Goal: Check status: Check status

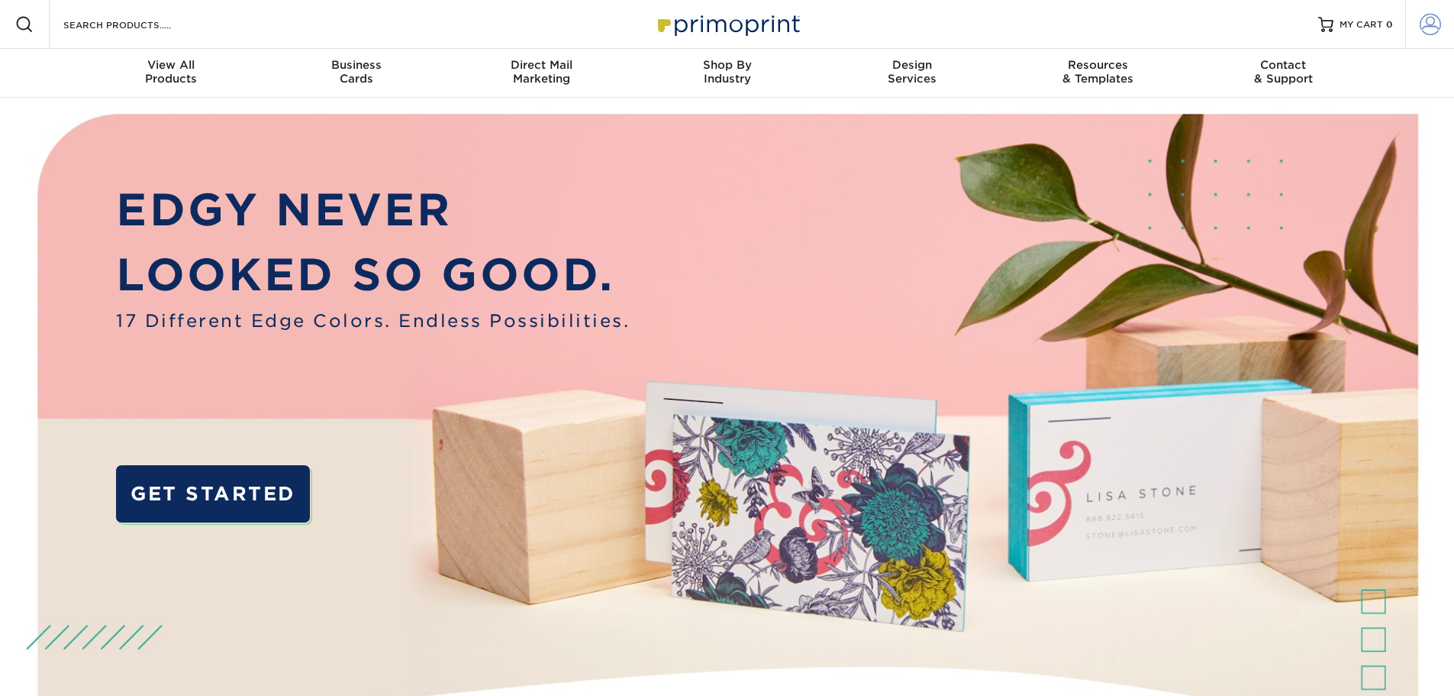
type input "[EMAIL_ADDRESS][DOMAIN_NAME]"
click at [1426, 24] on span at bounding box center [1430, 24] width 21 height 21
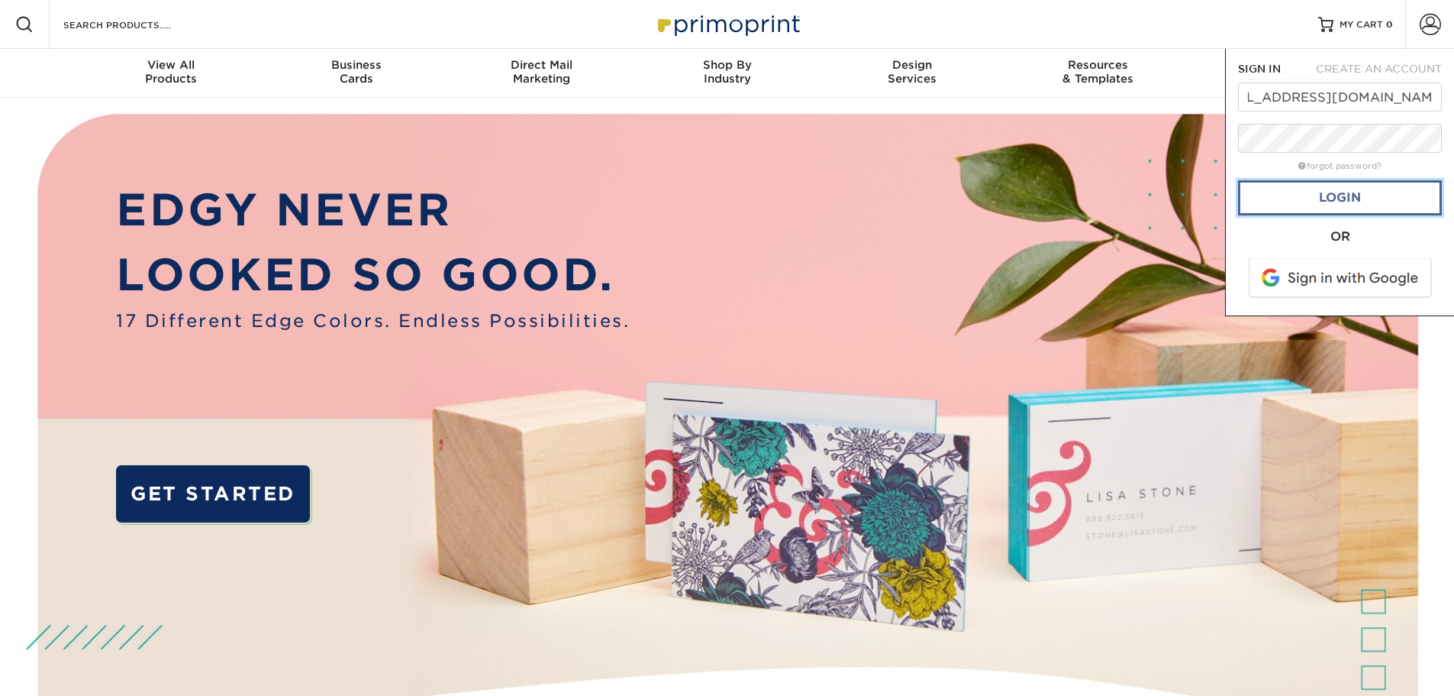
click at [1360, 208] on link "Login" at bounding box center [1340, 197] width 204 height 35
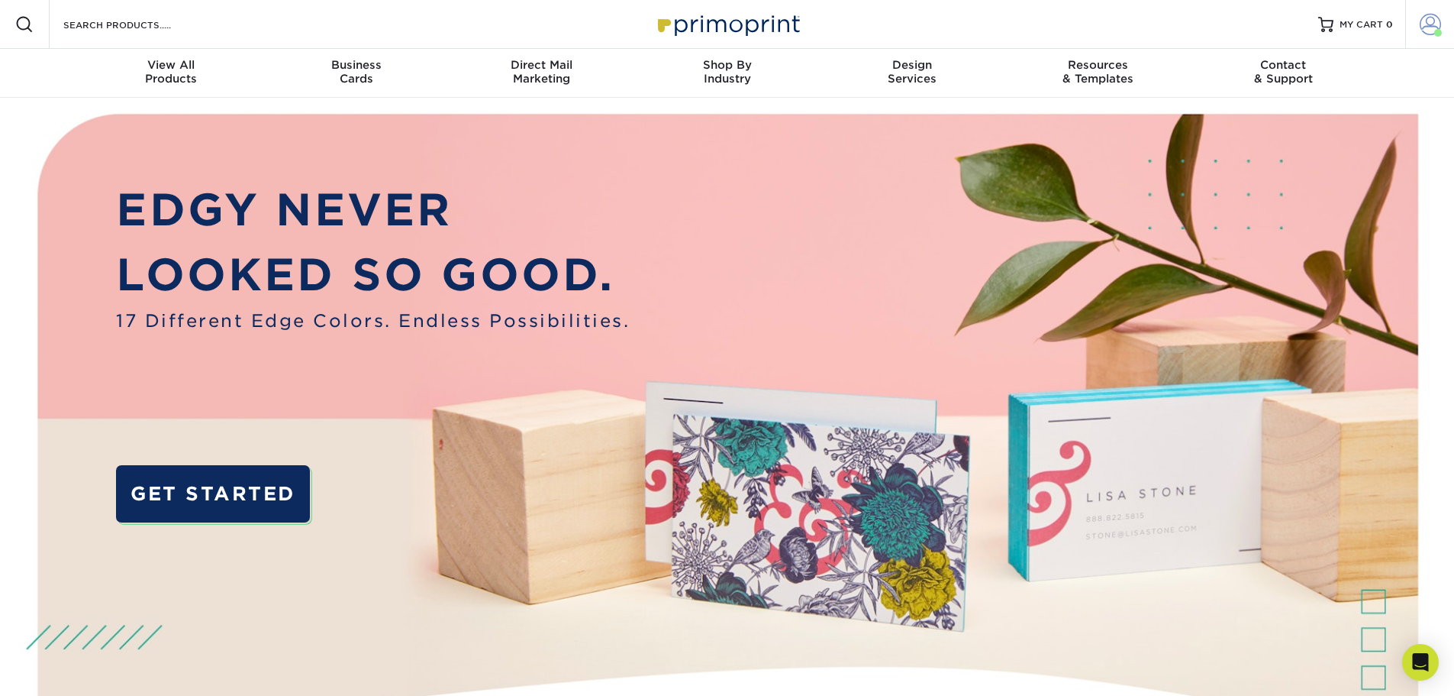
click at [1429, 20] on span at bounding box center [1430, 24] width 21 height 21
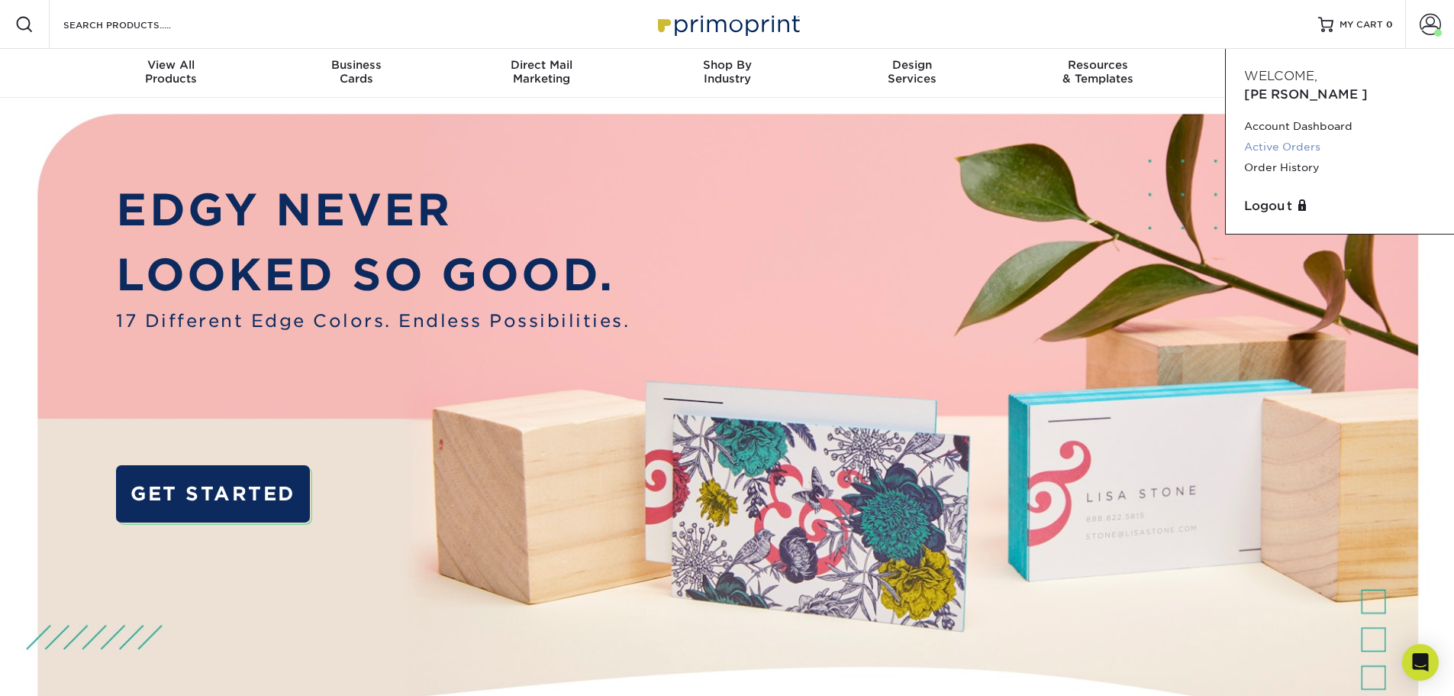
click at [1301, 137] on link "Active Orders" at bounding box center [1340, 147] width 192 height 21
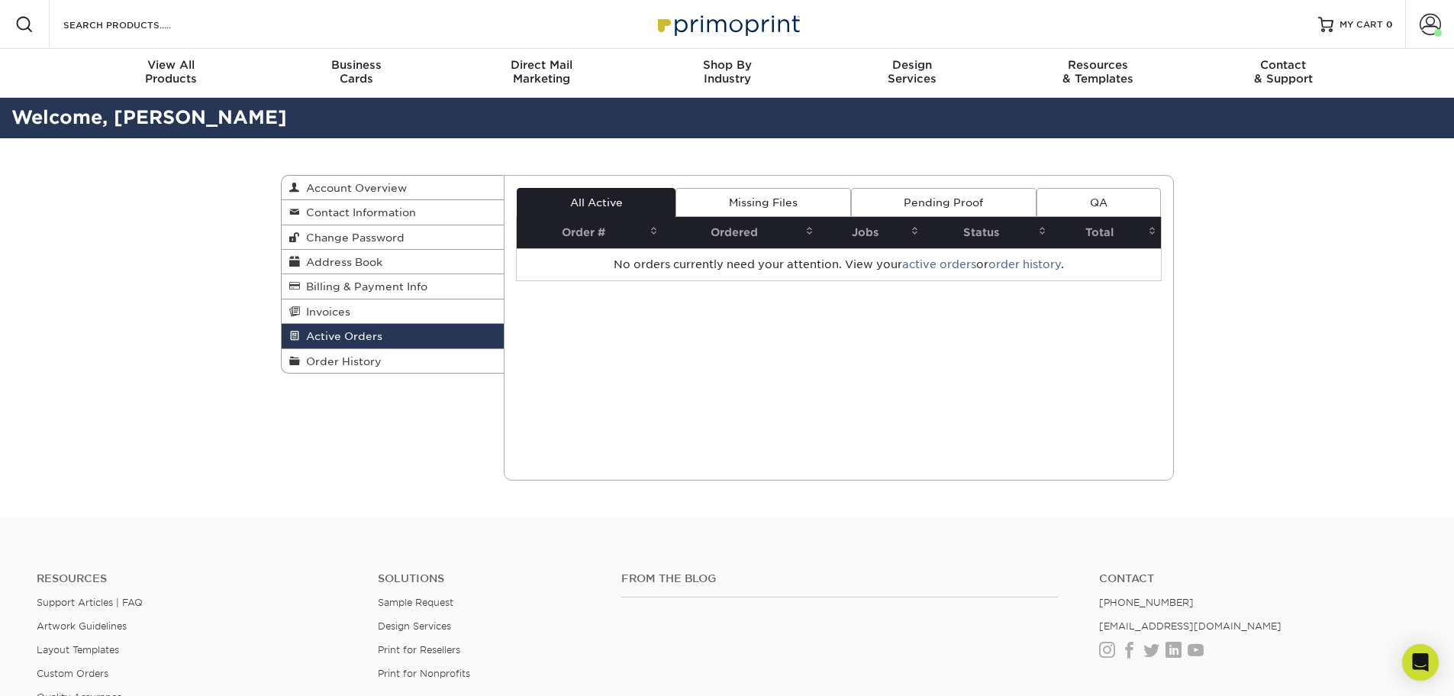
click at [809, 202] on link "Missing Files" at bounding box center [763, 202] width 175 height 29
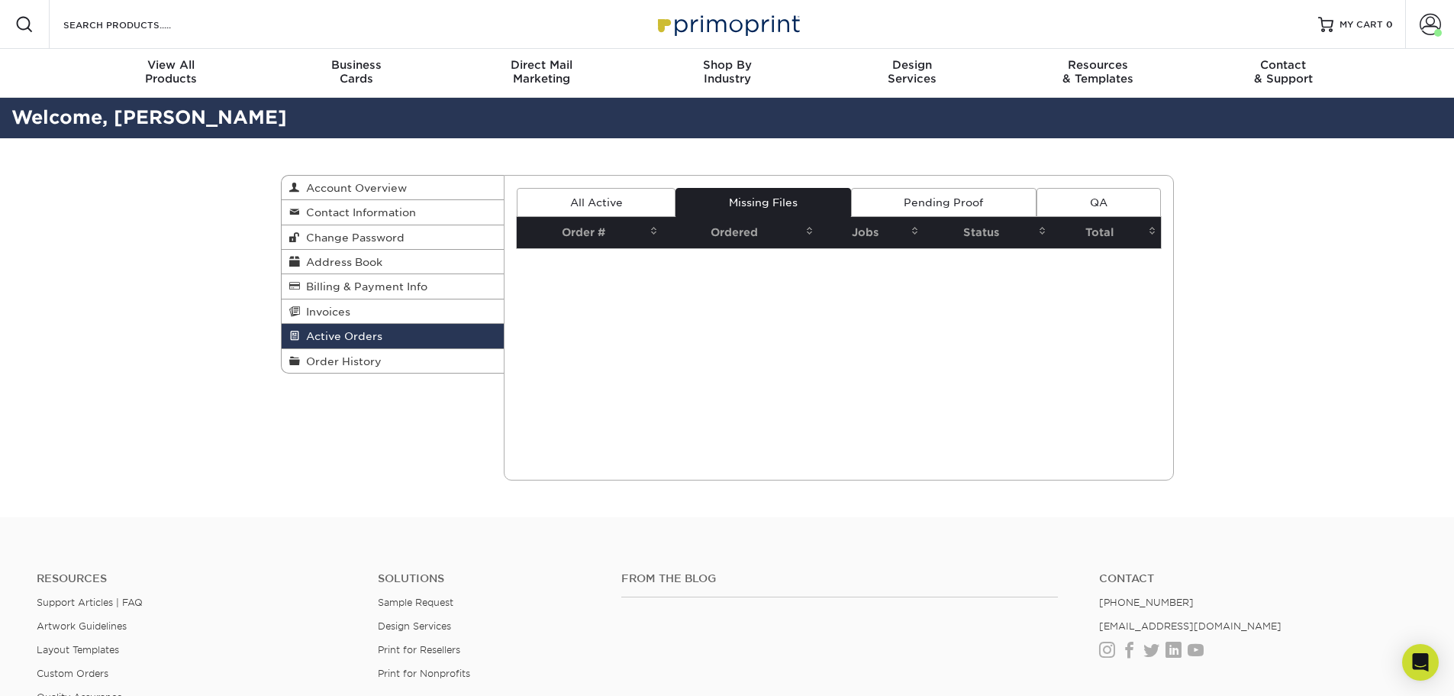
click at [950, 202] on link "Pending Proof" at bounding box center [944, 202] width 186 height 29
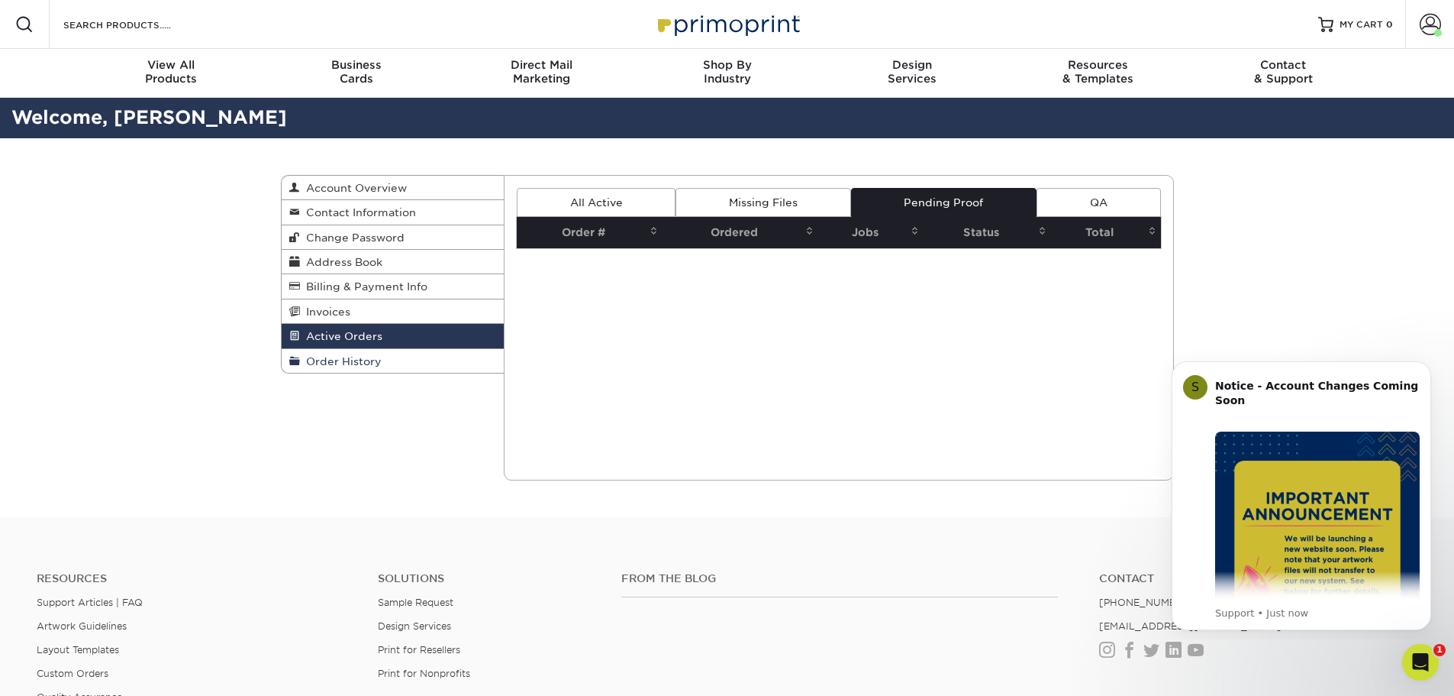
click at [348, 363] on span "Order History" at bounding box center [341, 361] width 82 height 12
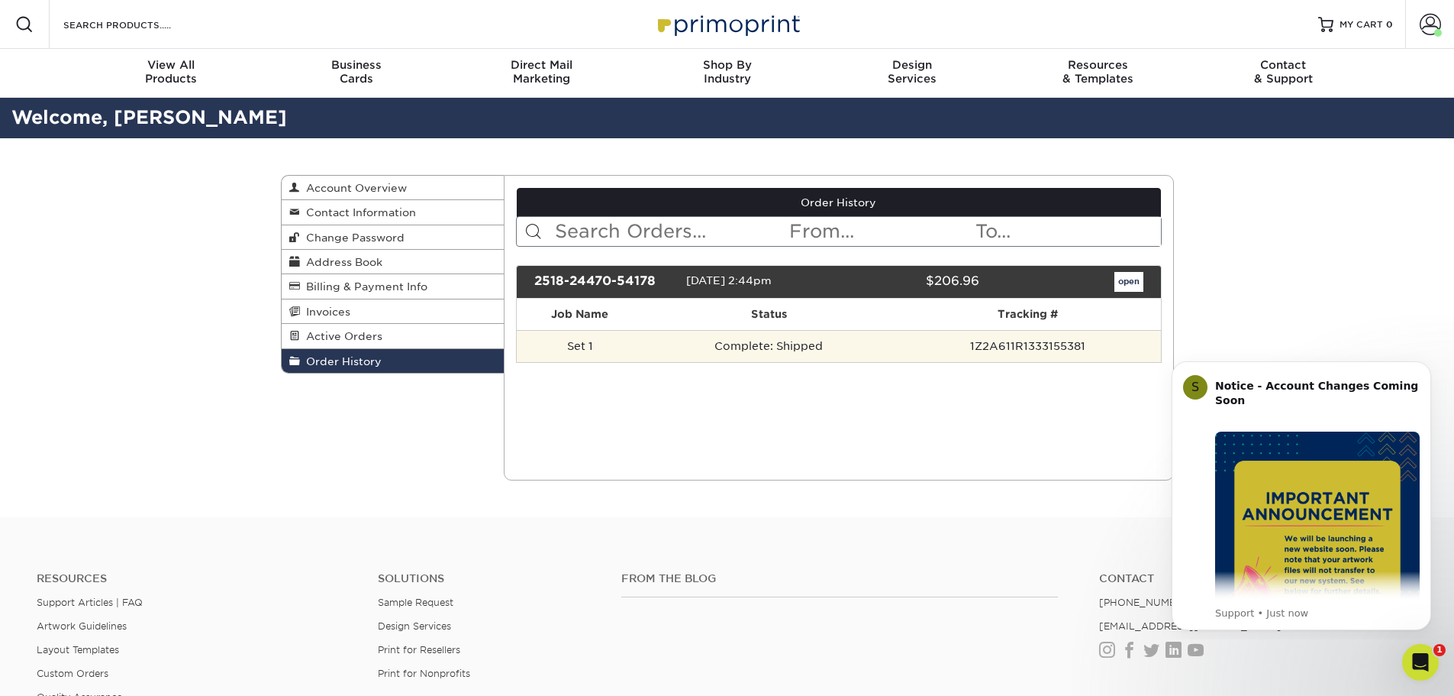
click at [905, 349] on td "1Z2A611R1333155381" at bounding box center [1028, 346] width 266 height 32
click at [650, 344] on td "Complete: Shipped" at bounding box center [769, 346] width 252 height 32
click at [751, 347] on td "Complete: Shipped" at bounding box center [769, 346] width 252 height 32
click at [1009, 351] on td "1Z2A611R1333155381" at bounding box center [1028, 346] width 266 height 32
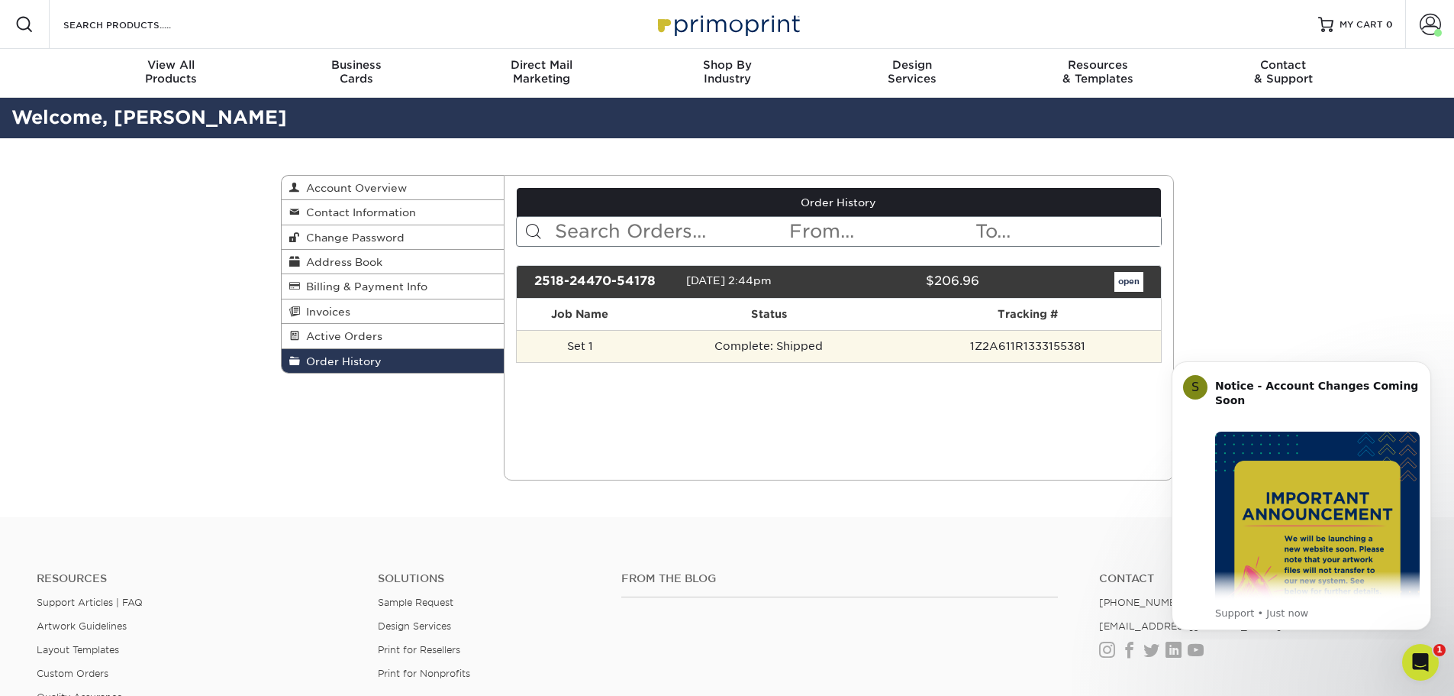
click at [581, 347] on td "Set 1" at bounding box center [580, 346] width 126 height 32
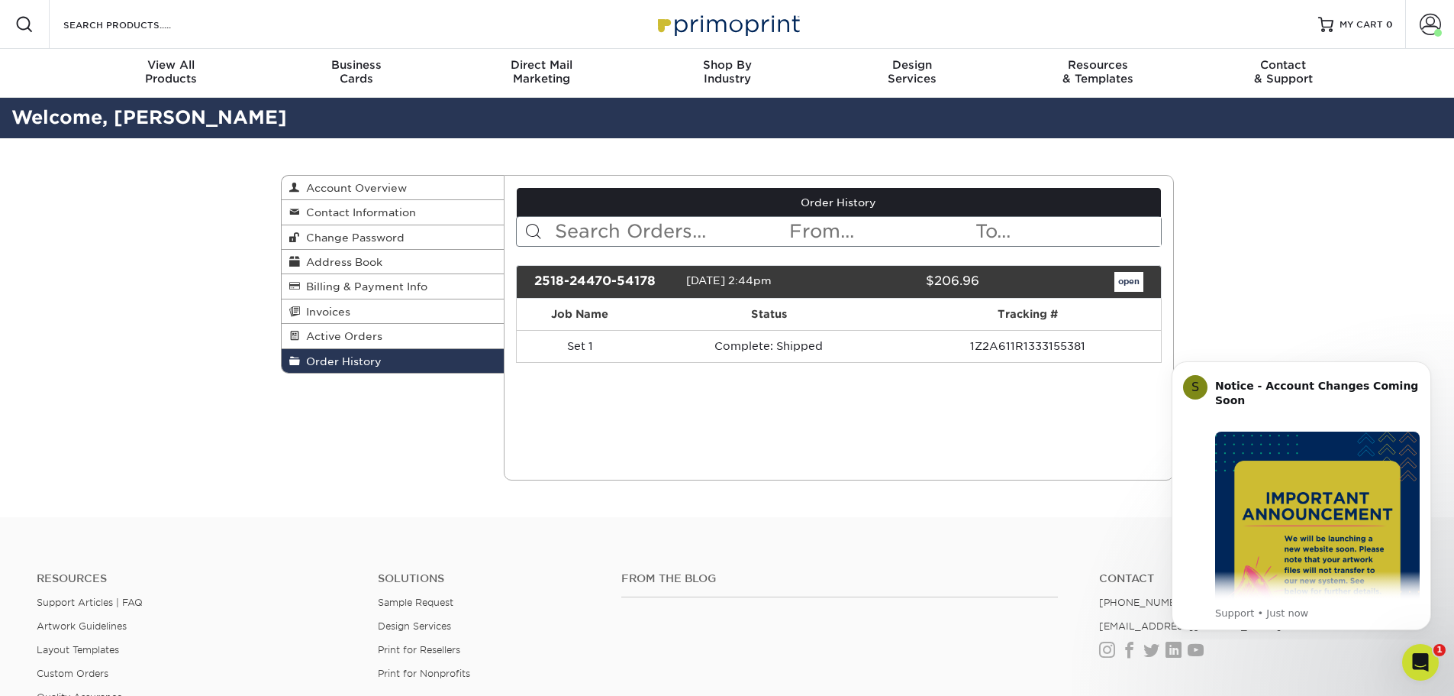
click at [584, 311] on th "Job Name" at bounding box center [580, 314] width 126 height 31
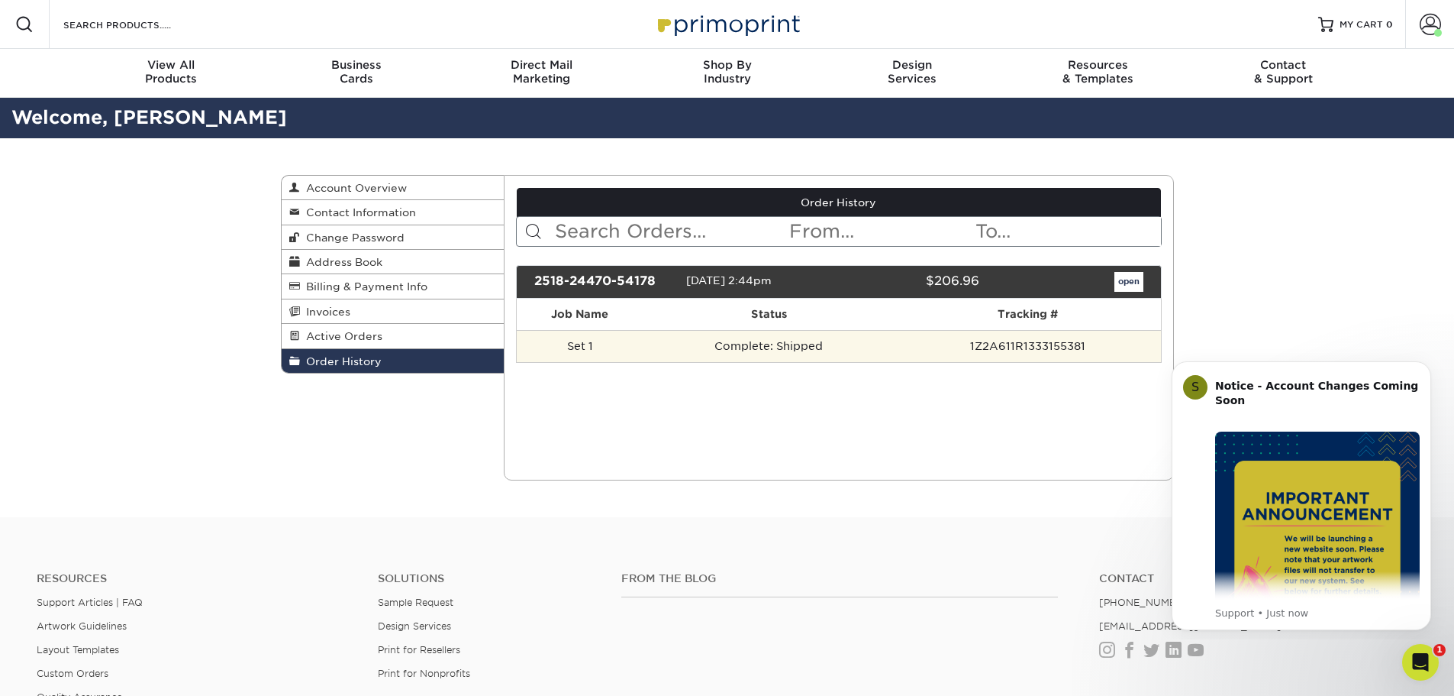
click at [573, 342] on td "Set 1" at bounding box center [580, 346] width 126 height 32
click at [789, 348] on td "Complete: Shipped" at bounding box center [769, 346] width 252 height 32
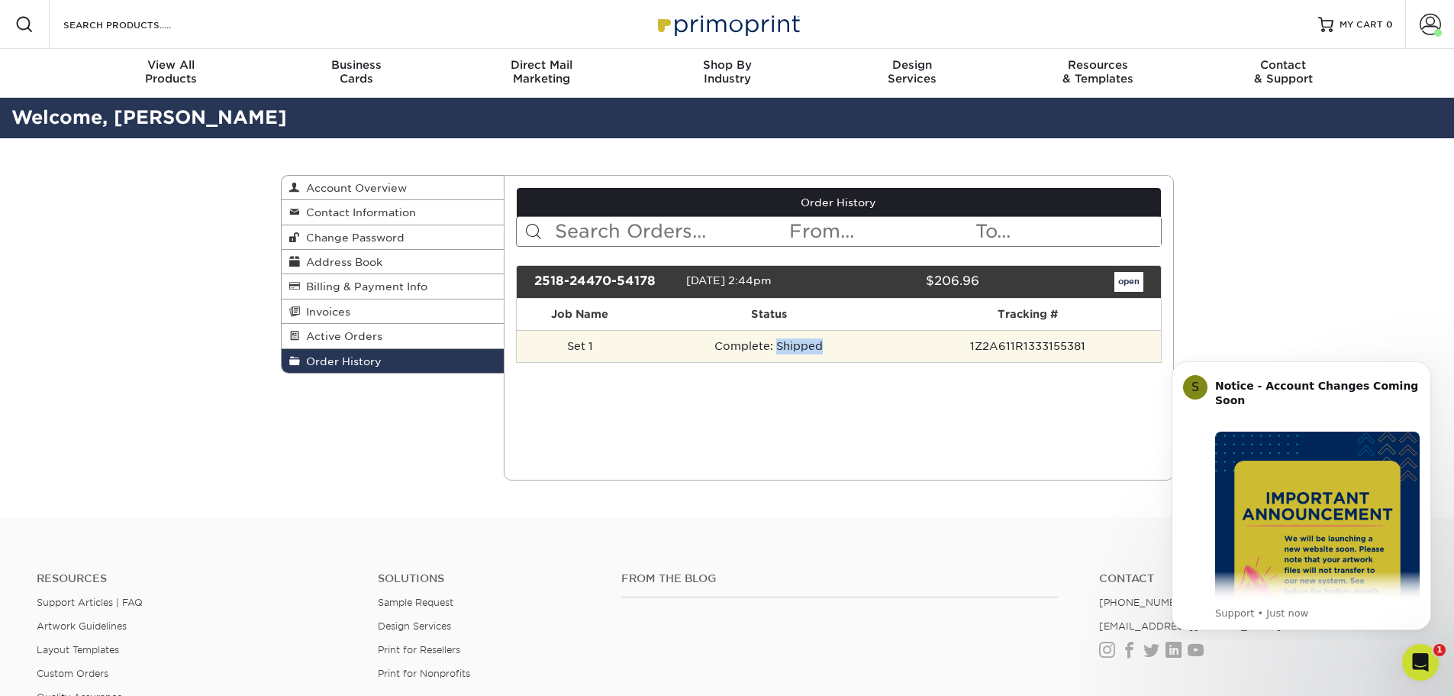
click at [789, 348] on td "Complete: Shipped" at bounding box center [769, 346] width 252 height 32
click at [792, 347] on td "Complete: Shipped" at bounding box center [769, 346] width 252 height 32
click at [860, 355] on td "Complete: Shipped" at bounding box center [769, 346] width 252 height 32
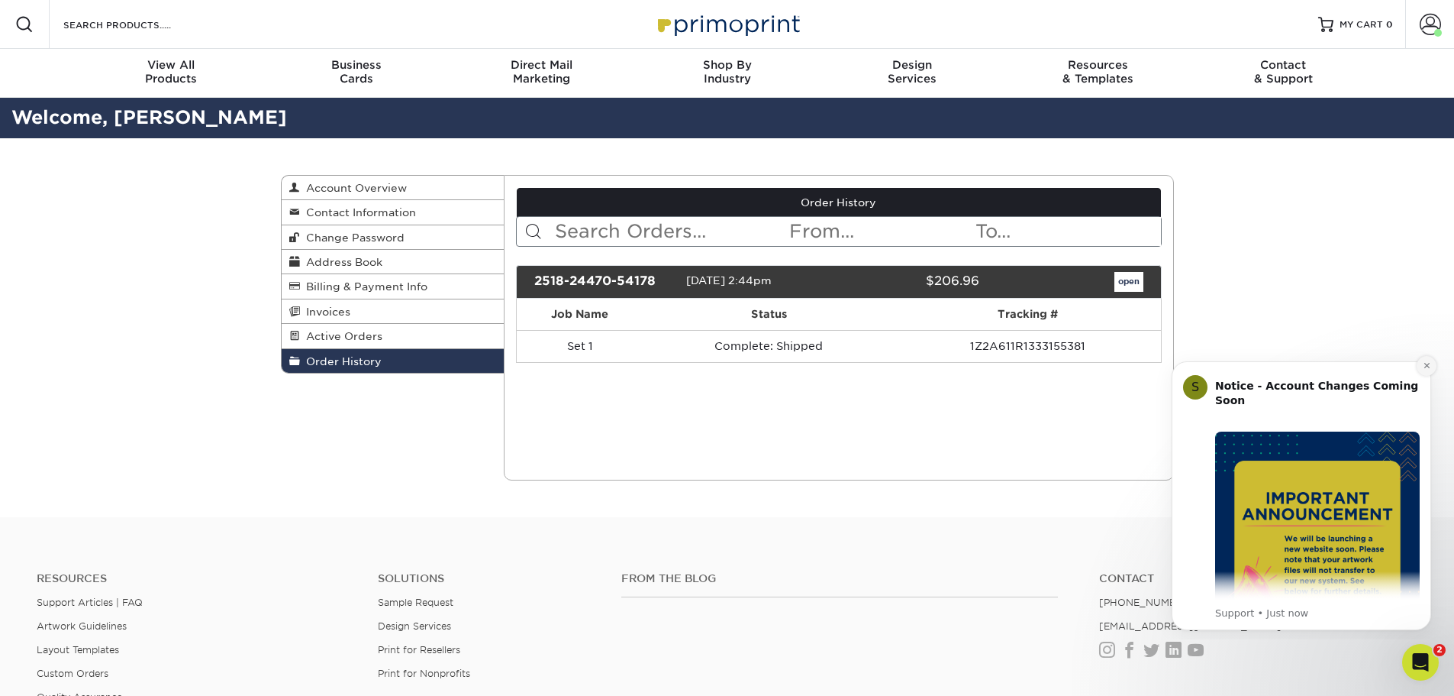
click at [1424, 368] on icon "Dismiss notification" at bounding box center [1427, 365] width 8 height 8
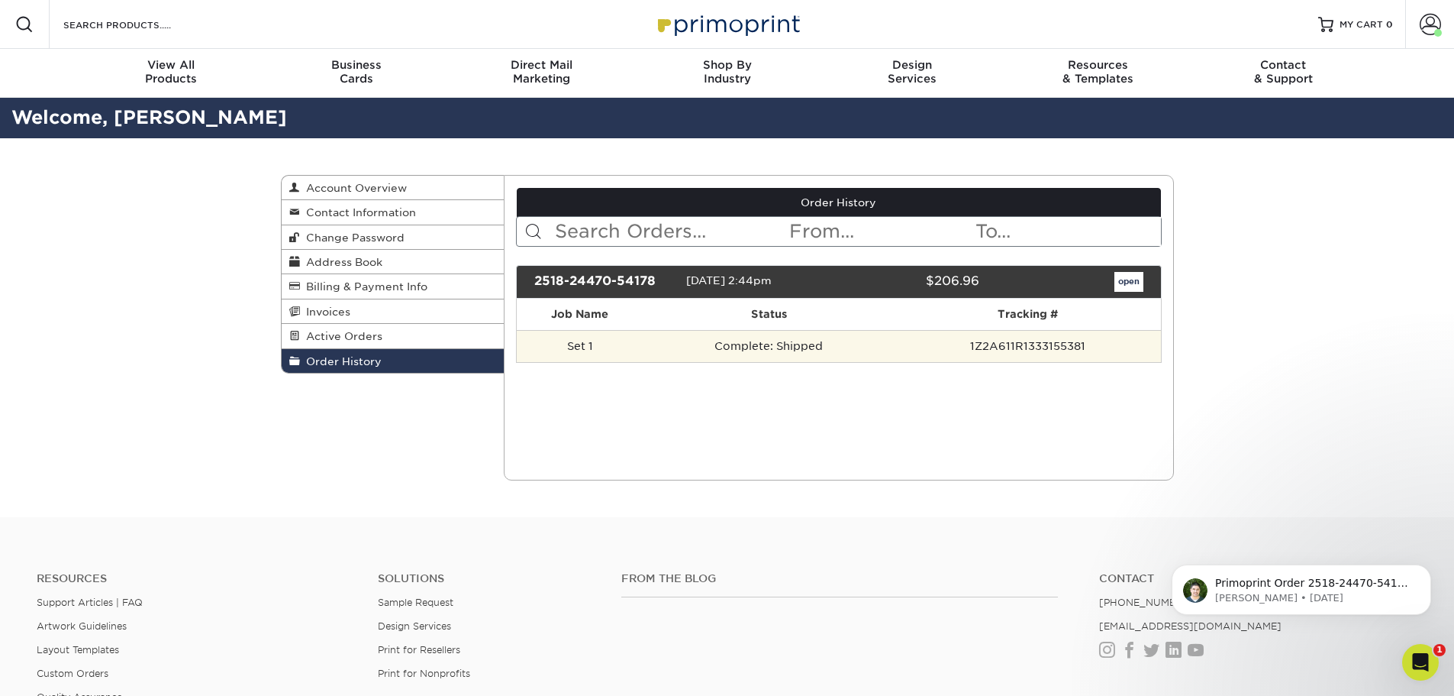
click at [1039, 335] on td "1Z2A611R1333155381" at bounding box center [1028, 346] width 266 height 32
click at [1028, 349] on td "1Z2A611R1333155381" at bounding box center [1028, 346] width 266 height 32
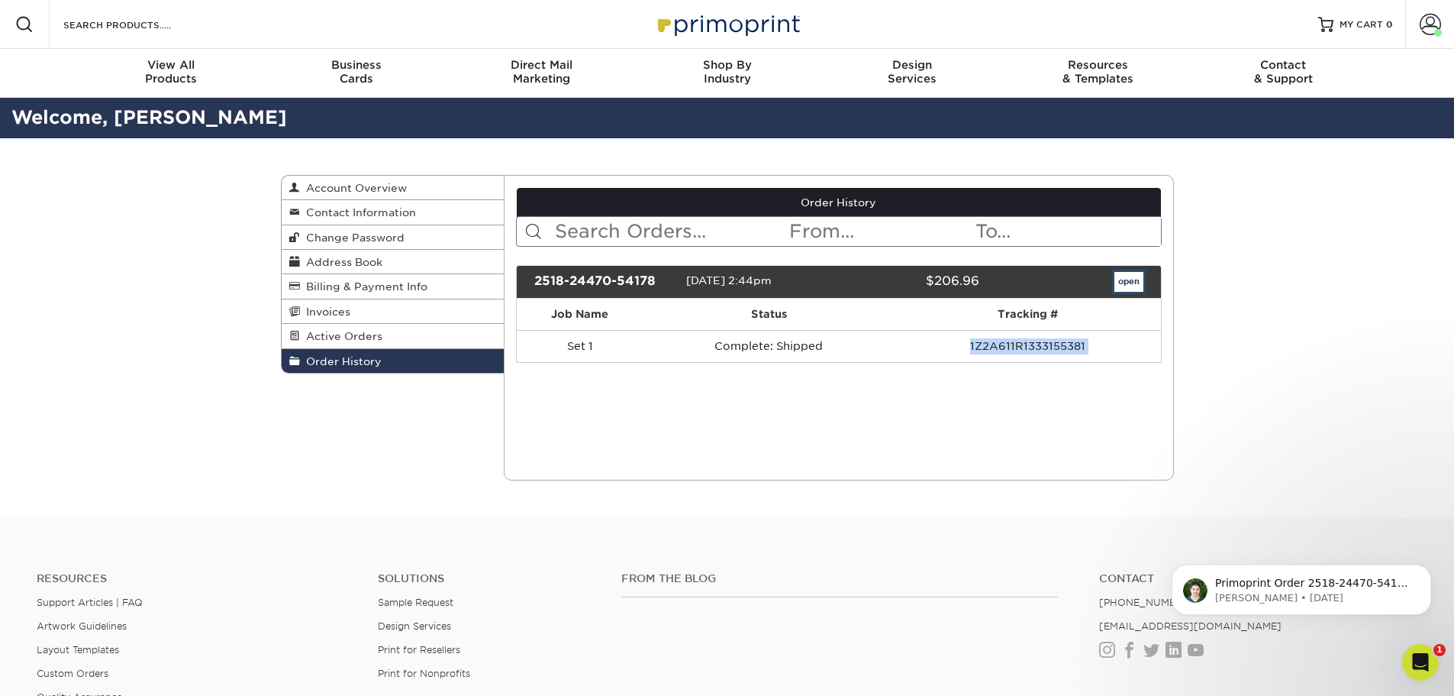
drag, startPoint x: 1134, startPoint y: 280, endPoint x: 1150, endPoint y: 282, distance: 16.1
click at [1134, 280] on link "open" at bounding box center [1129, 282] width 29 height 20
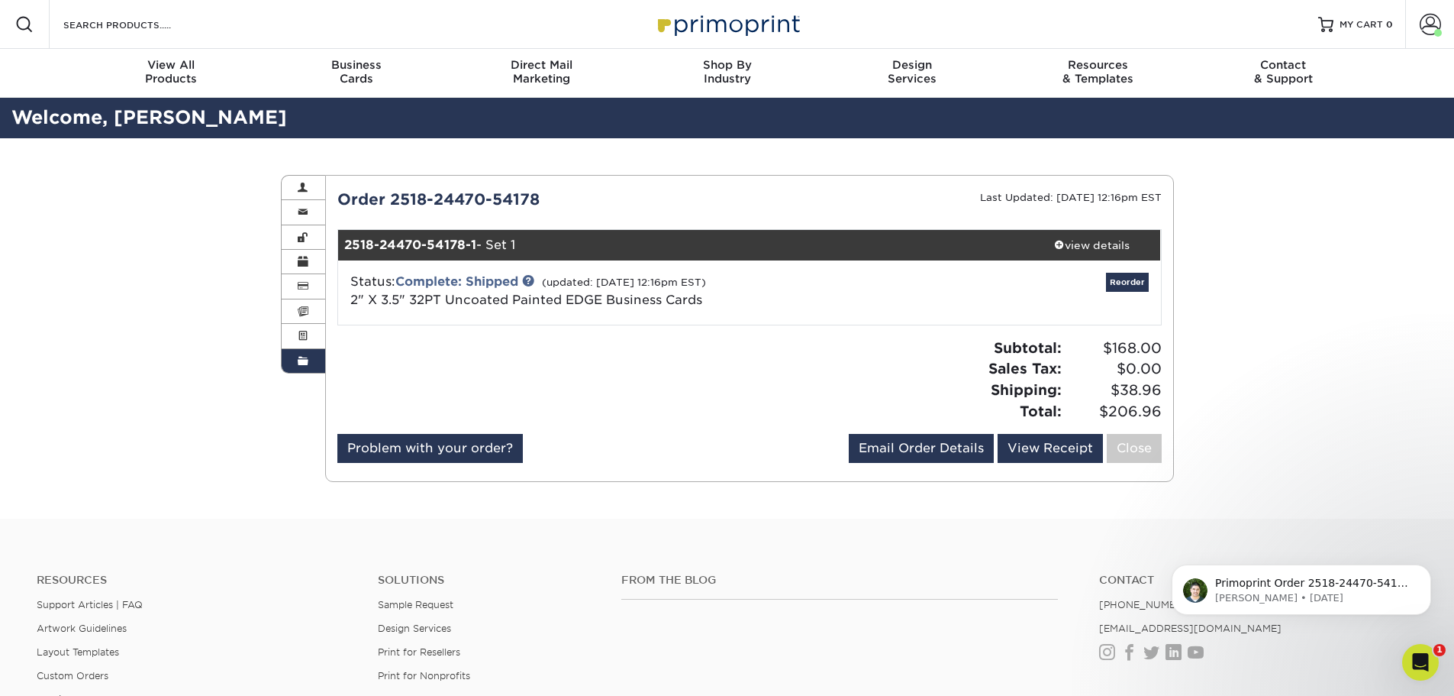
click at [1331, 270] on div "Order History Account Overview Contact Information Change Password Address Book…" at bounding box center [727, 328] width 1454 height 380
click at [1034, 455] on link "View Receipt" at bounding box center [1050, 448] width 105 height 29
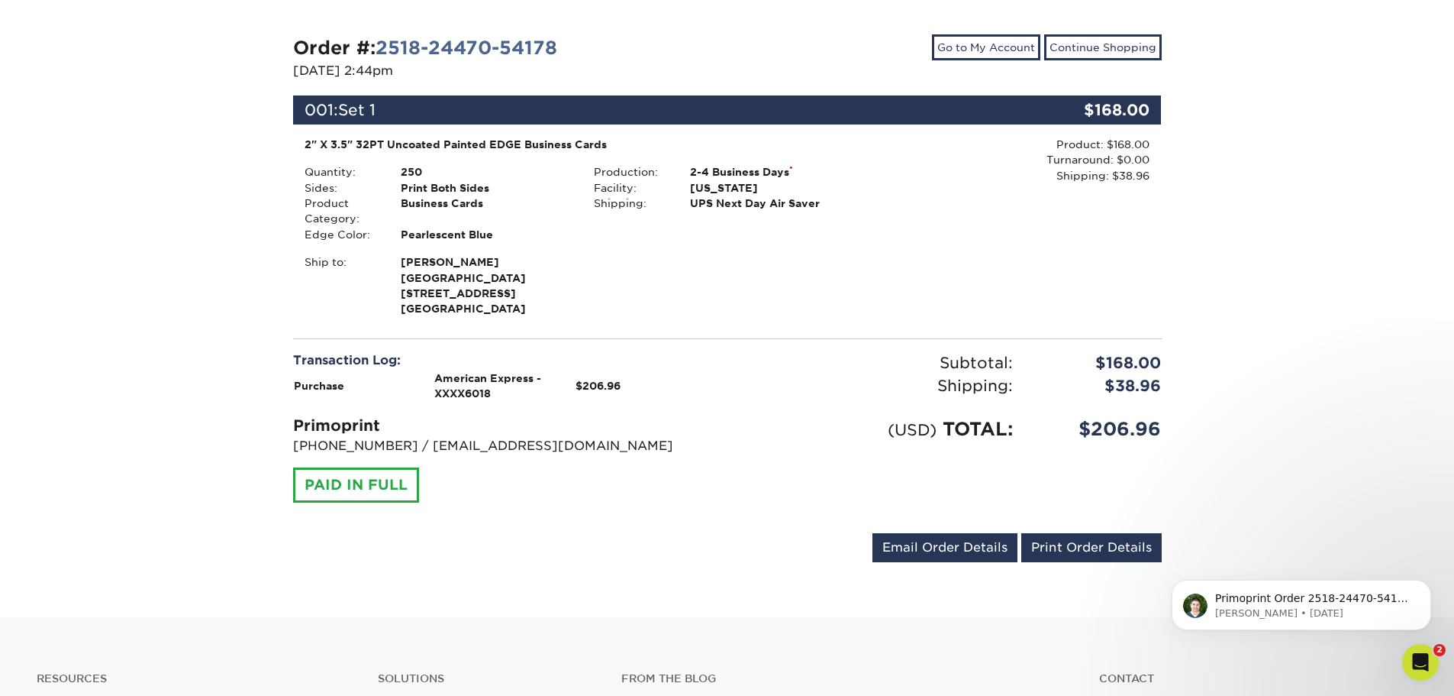
drag, startPoint x: 380, startPoint y: 144, endPoint x: 586, endPoint y: 176, distance: 208.6
click at [576, 154] on div "2" X 3.5" 32PT Uncoated Painted EDGE Business Cards Quantity: 250 Sides: Print …" at bounding box center [582, 227] width 579 height 180
click at [550, 214] on div "Business Cards" at bounding box center [485, 210] width 193 height 31
